Goal: Check status: Check status

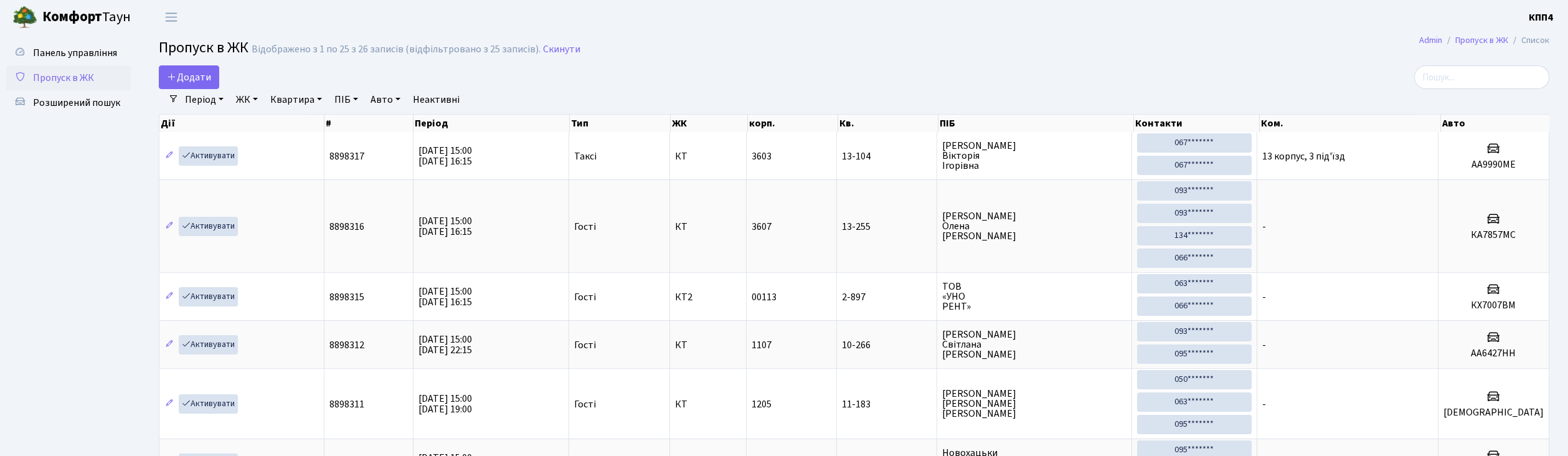
select select "25"
click at [1495, 83] on input "search" at bounding box center [1482, 77] width 135 height 24
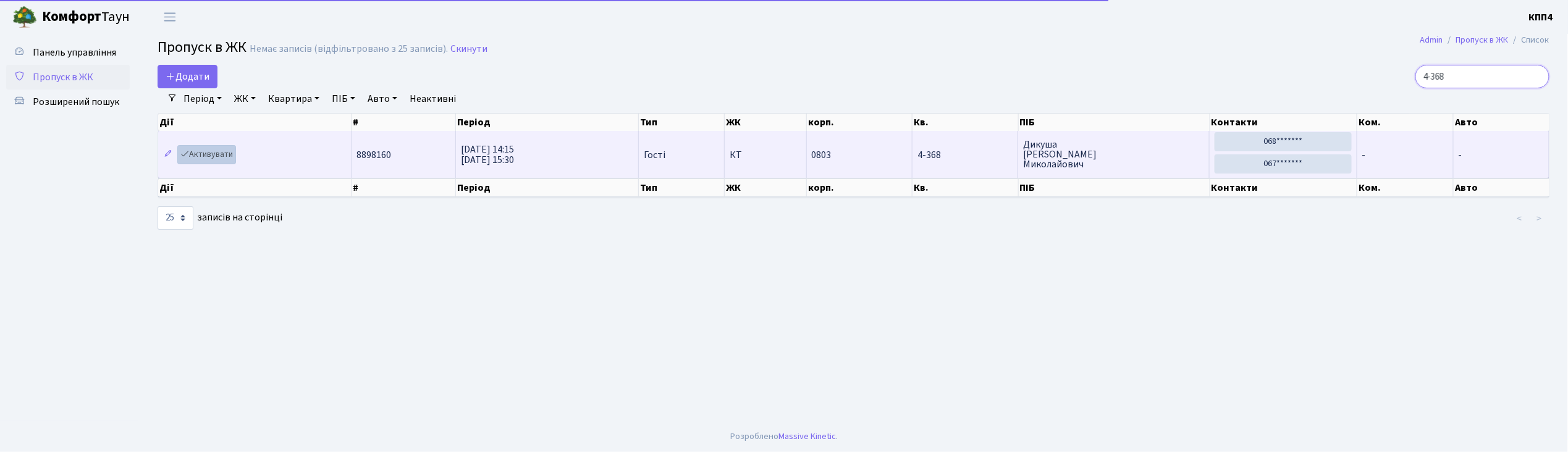
type input "4-368"
click at [220, 159] on link "Активувати" at bounding box center [206, 155] width 59 height 19
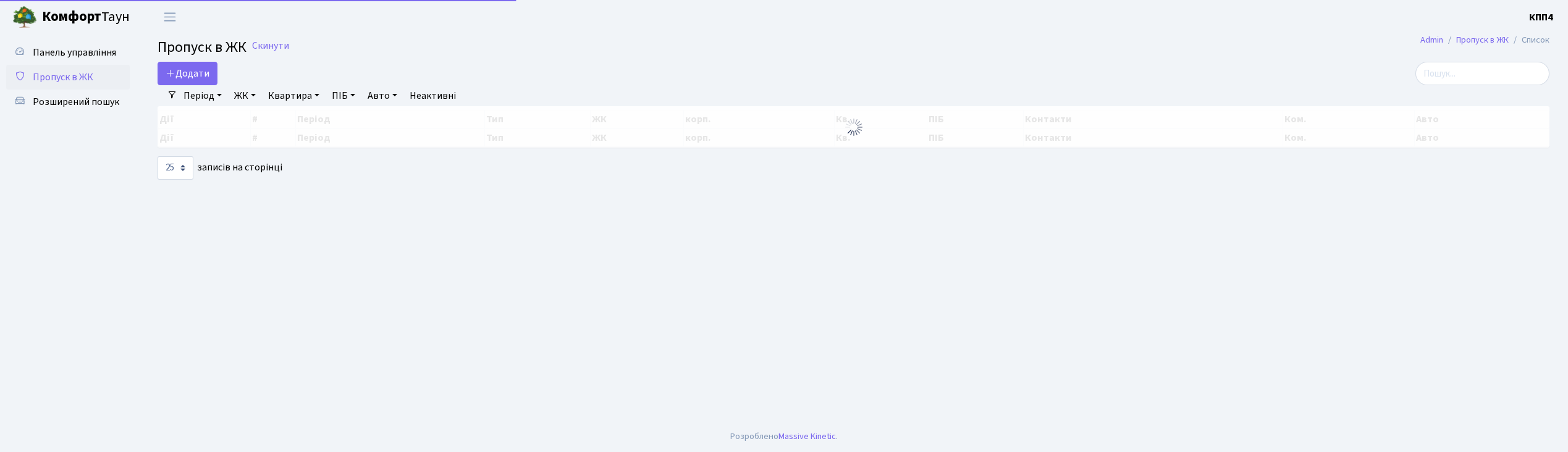
select select "25"
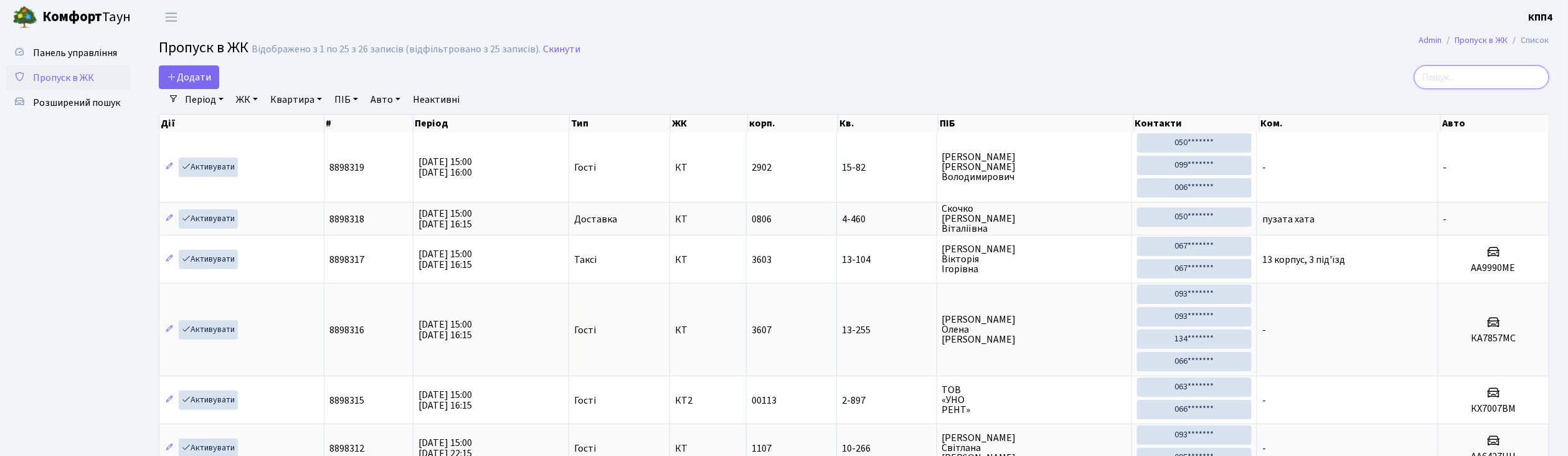
click at [1487, 86] on input "search" at bounding box center [1482, 77] width 135 height 24
